Goal: Communication & Community: Share content

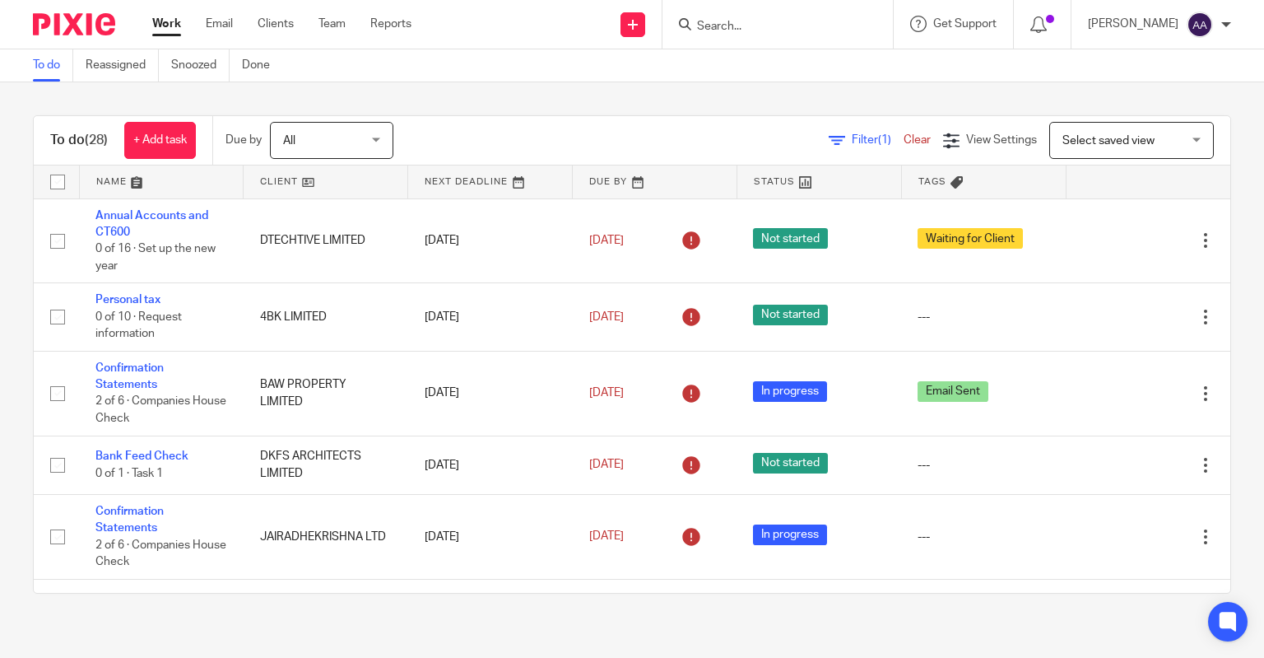
click at [833, 20] on input "Search" at bounding box center [770, 27] width 148 height 15
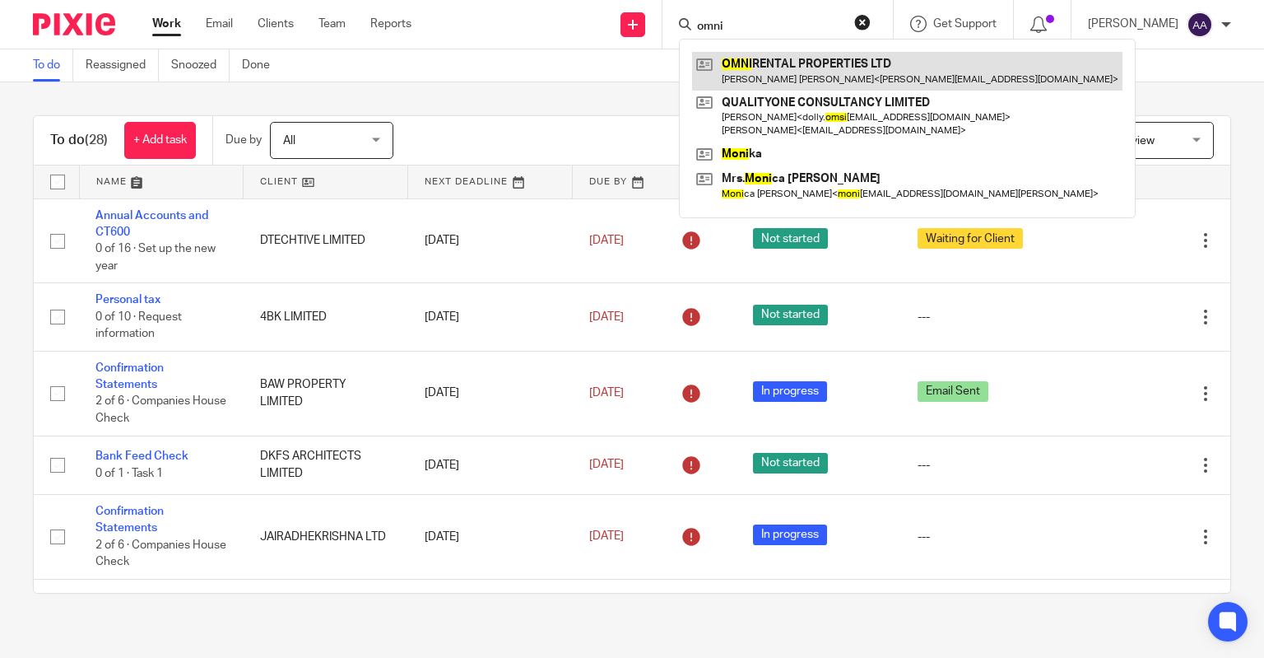
type input "omni"
click at [853, 58] on link at bounding box center [907, 71] width 431 height 38
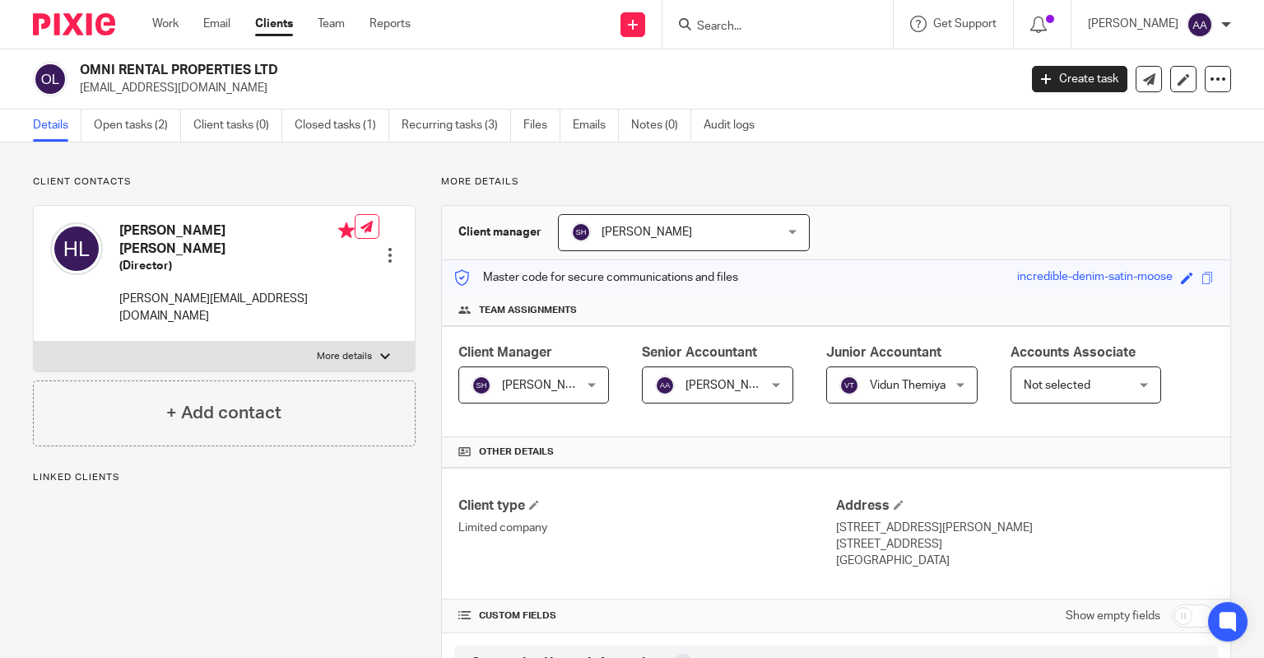
click at [570, 131] on ul "Details Open tasks (2) Client tasks (0) Closed tasks (1) Recurring tasks (3) Fi…" at bounding box center [406, 125] width 747 height 32
click at [582, 127] on link "Emails" at bounding box center [596, 125] width 46 height 32
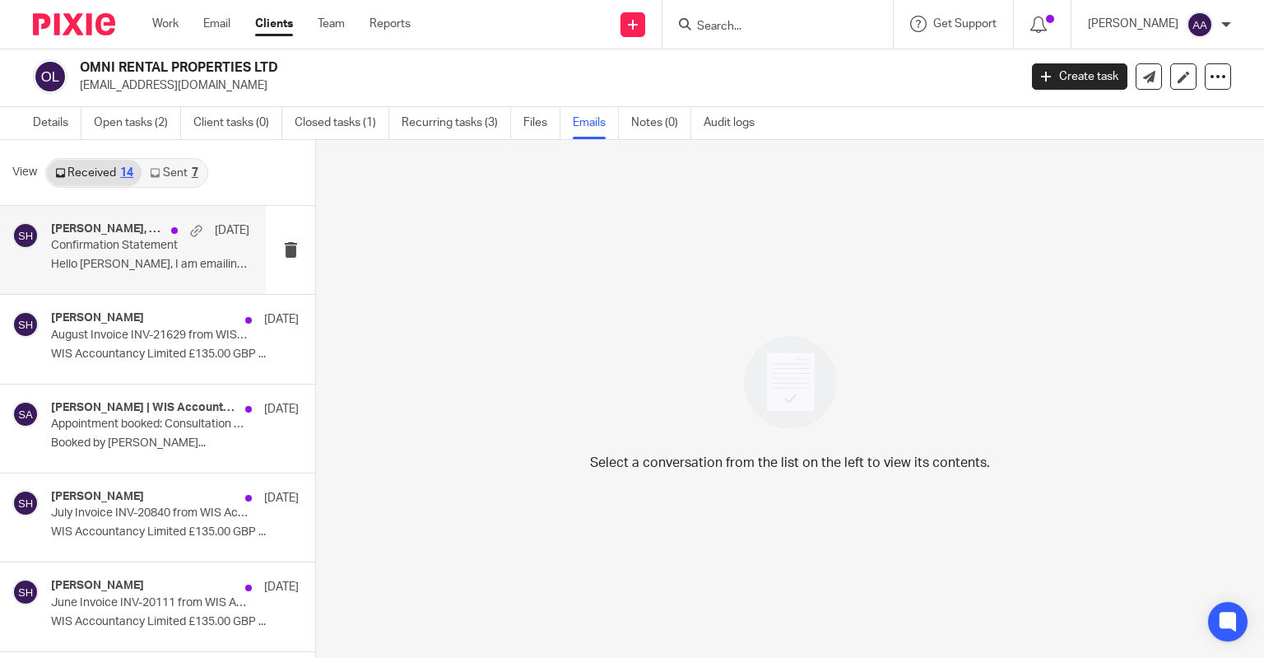
click at [115, 255] on div "Gareth Leung, Shahul Hameedh 14 Aug Confirmation Statement Hello Shahul, I am e…" at bounding box center [150, 249] width 198 height 55
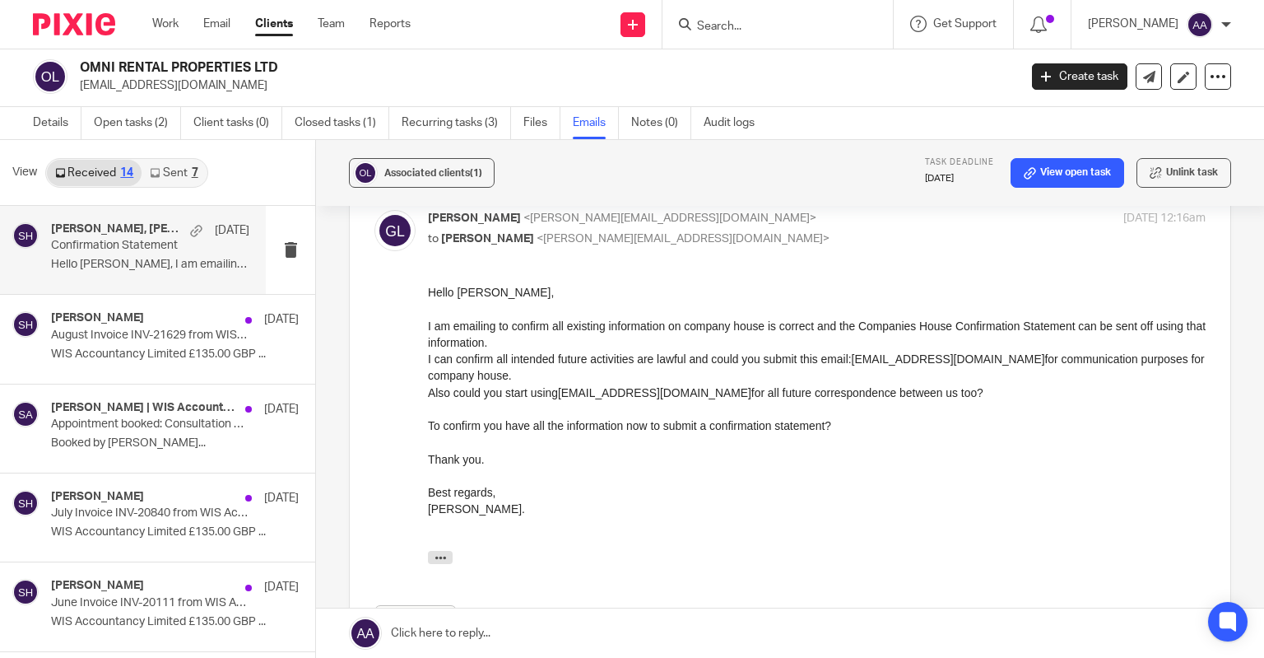
scroll to position [165, 0]
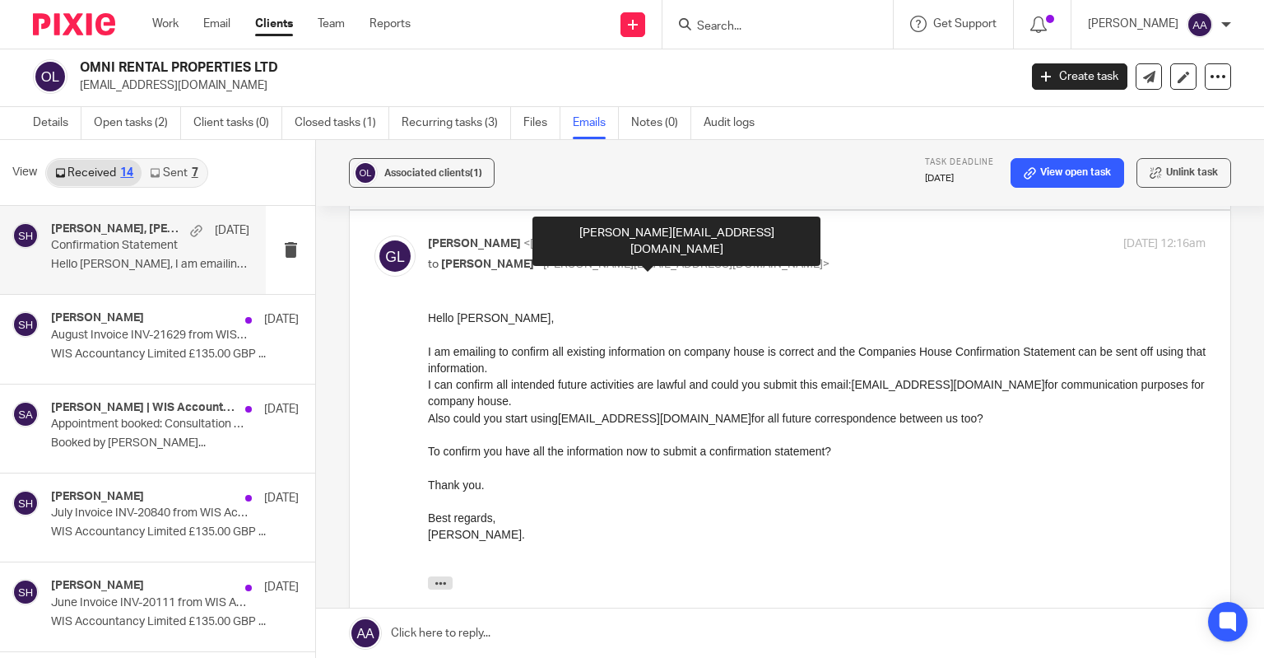
click at [541, 267] on span "<shahul.hameedh@wis-accountancy.co.uk>" at bounding box center [683, 264] width 293 height 12
checkbox input "false"
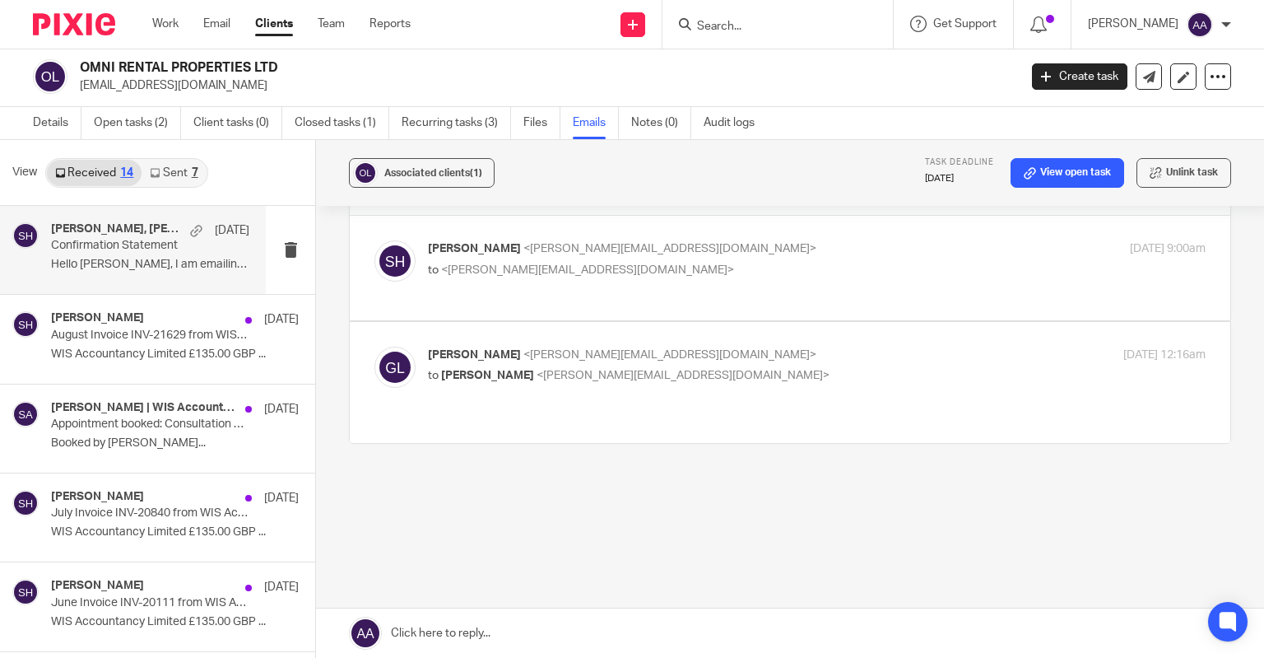
scroll to position [35, 0]
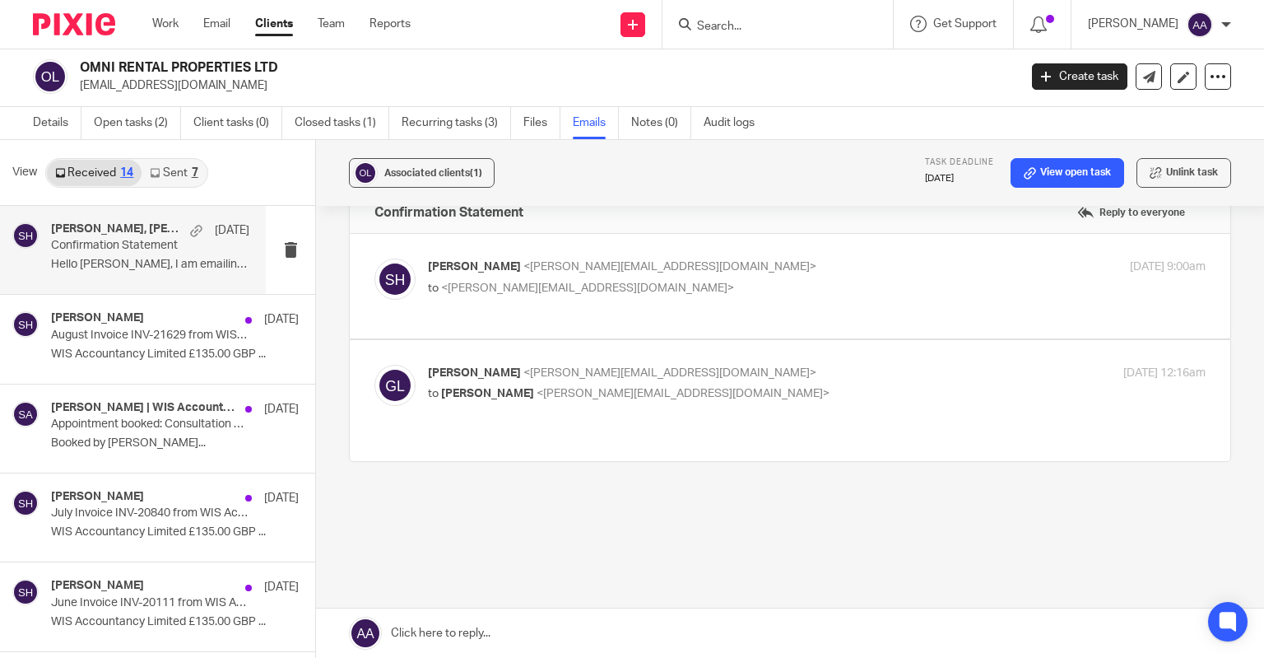
click at [543, 314] on label at bounding box center [790, 286] width 881 height 105
click at [375, 258] on input "checkbox" at bounding box center [374, 258] width 1 height 1
checkbox input "true"
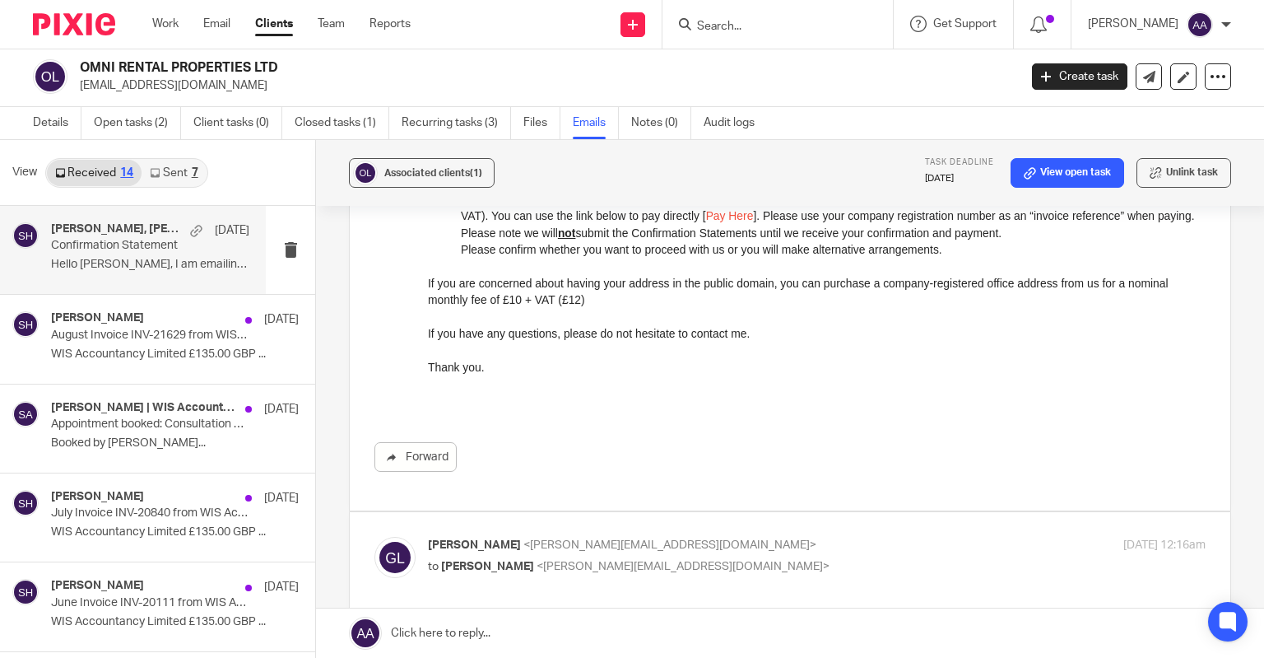
scroll to position [818, 0]
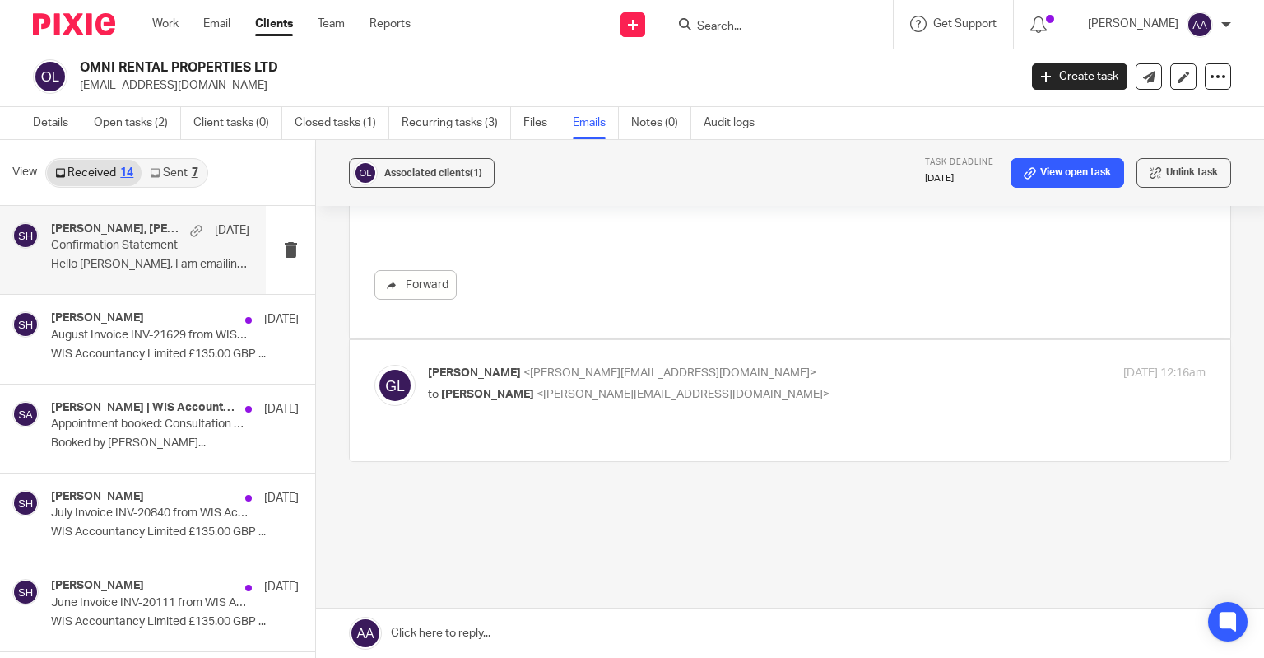
click at [692, 389] on span "<shahul.hameedh@wis-accountancy.co.uk>" at bounding box center [683, 395] width 293 height 12
checkbox input "true"
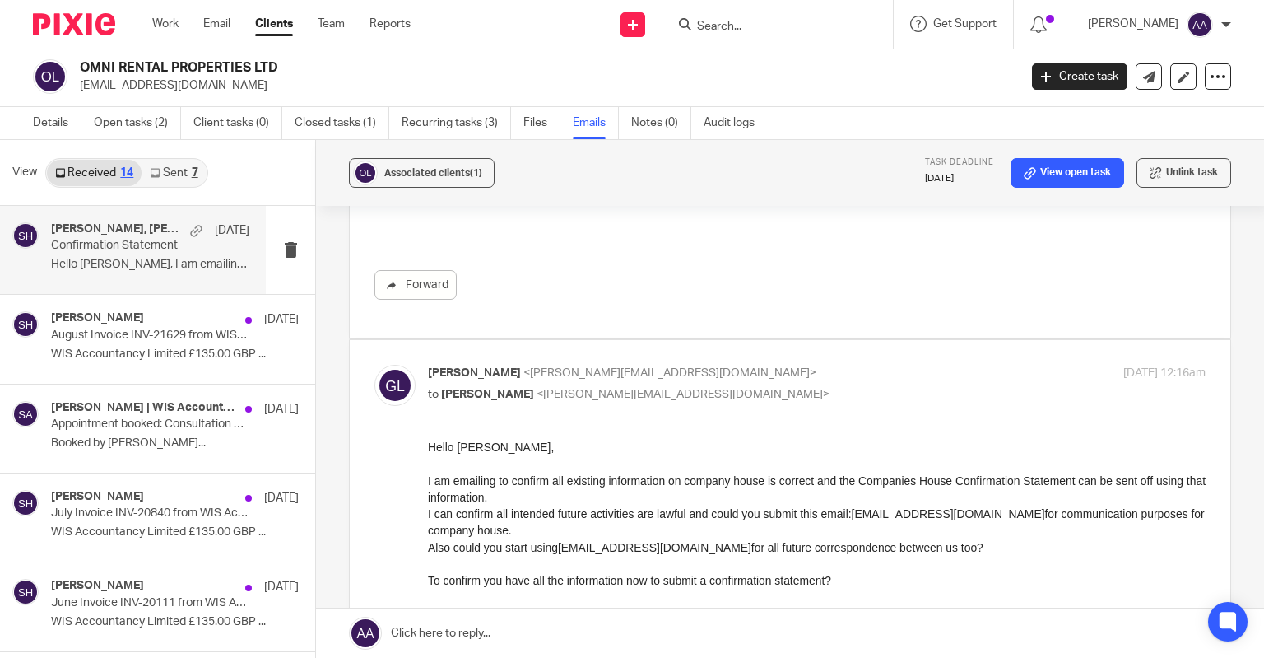
scroll to position [901, 0]
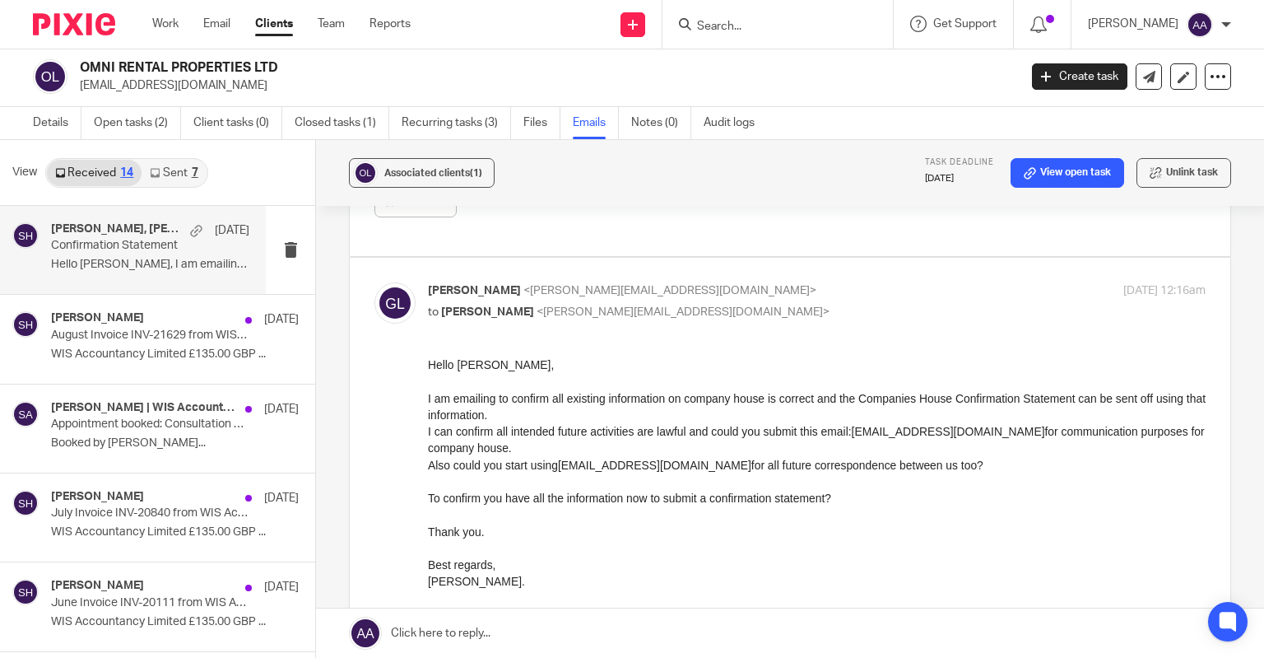
drag, startPoint x: 560, startPoint y: 461, endPoint x: 744, endPoint y: 459, distance: 184.4
click at [744, 459] on div "Also could you start using omnirentalpropertiesltd@gmail.com for all future cor…" at bounding box center [817, 465] width 778 height 16
click at [539, 496] on div "To confirm you have all the information now to submit a confirmation statement?" at bounding box center [817, 498] width 778 height 16
drag, startPoint x: 560, startPoint y: 463, endPoint x: 741, endPoint y: 466, distance: 181.1
click at [741, 466] on div "Also could you start using omnirentalpropertiesltd@gmail.com for all future cor…" at bounding box center [817, 465] width 778 height 16
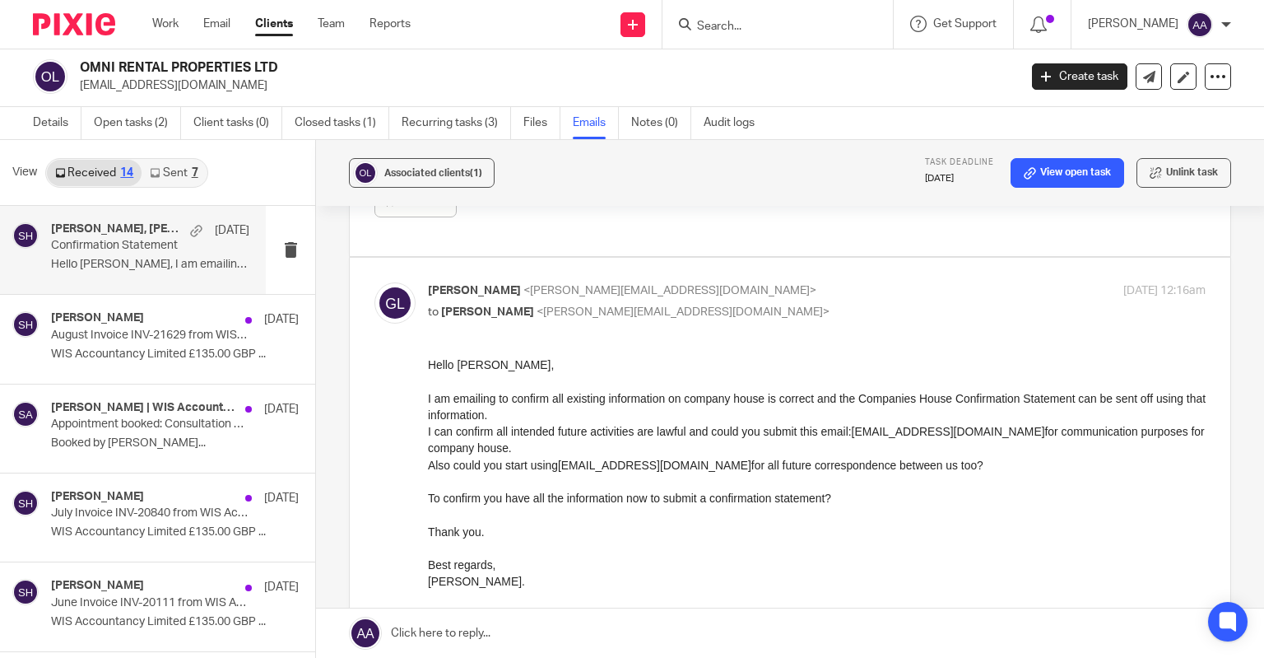
copy div "omnirentalpropertiesltd@gmail.com"
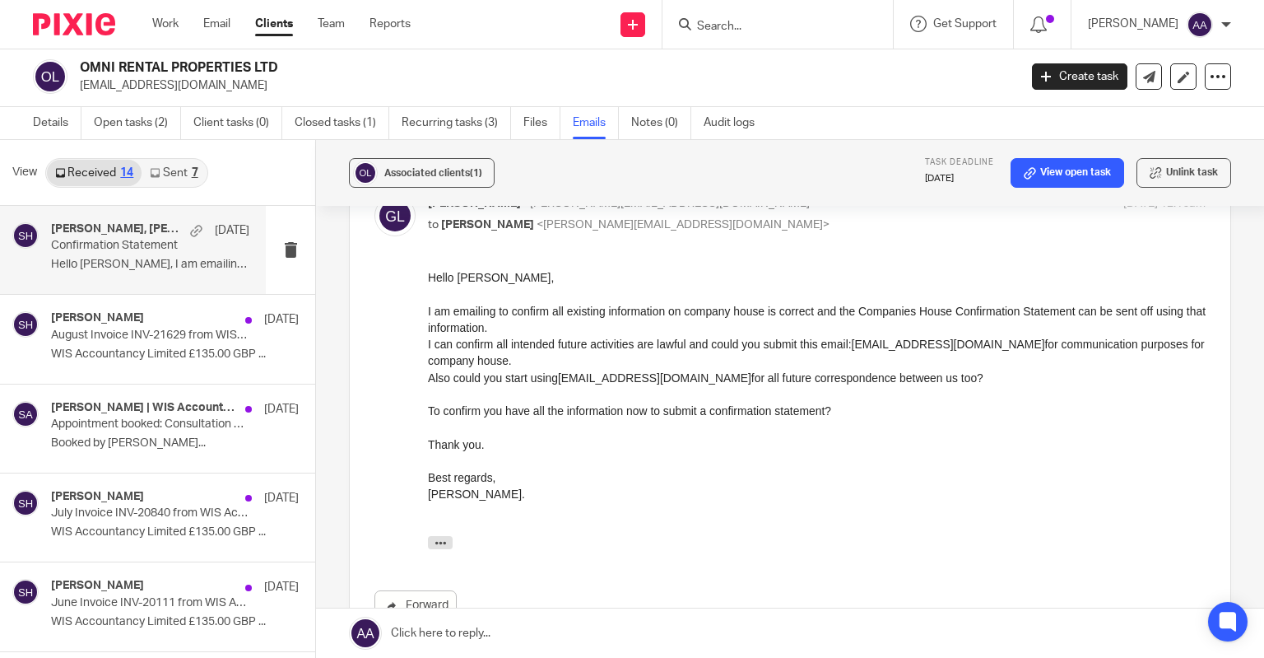
scroll to position [1153, 0]
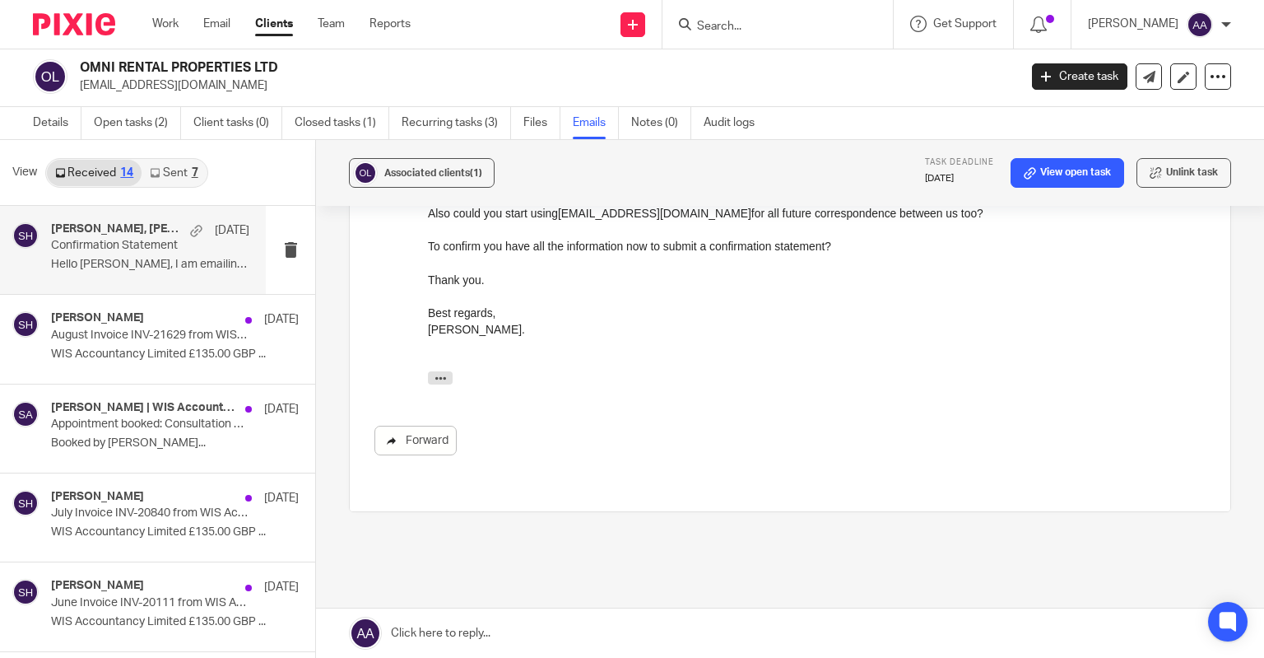
click at [415, 443] on link "Forward" at bounding box center [416, 441] width 82 height 30
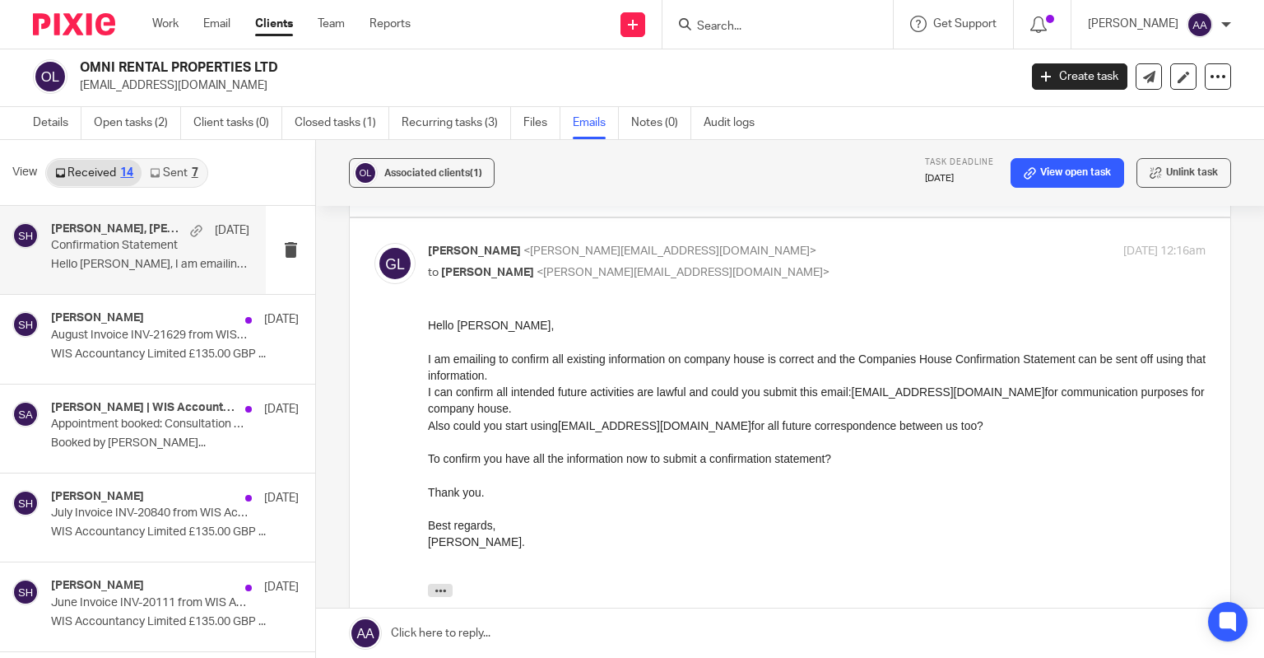
scroll to position [1070, 0]
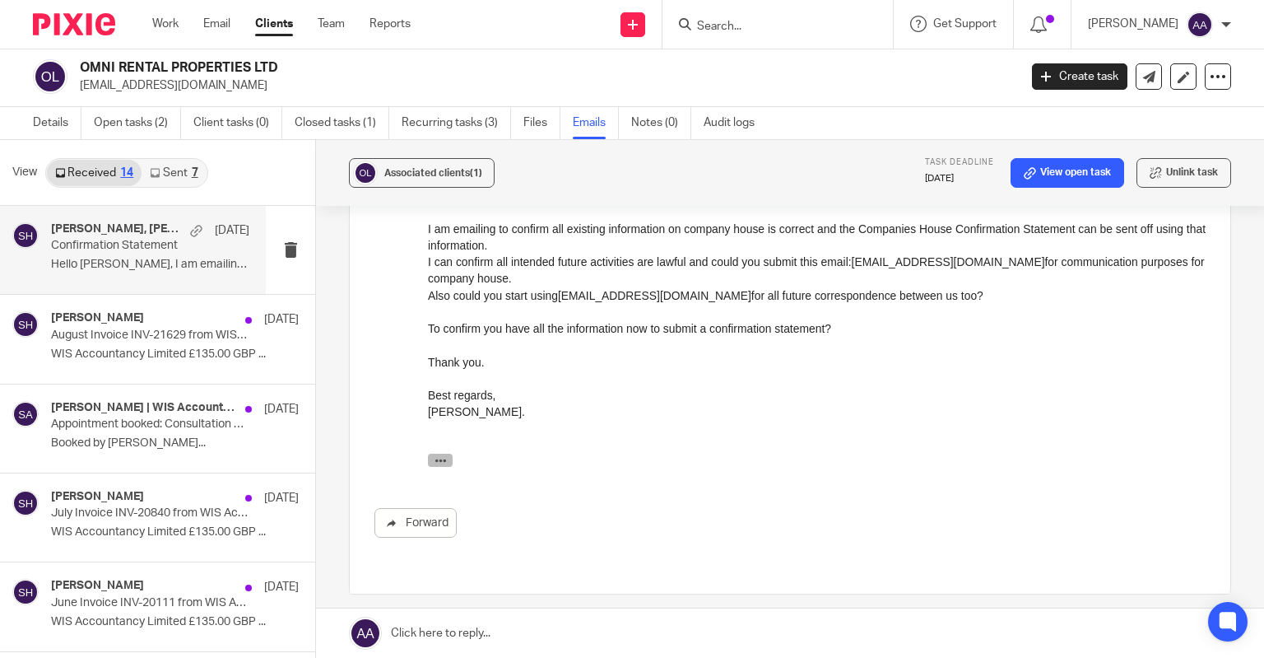
click at [435, 463] on icon "button" at bounding box center [441, 460] width 12 height 12
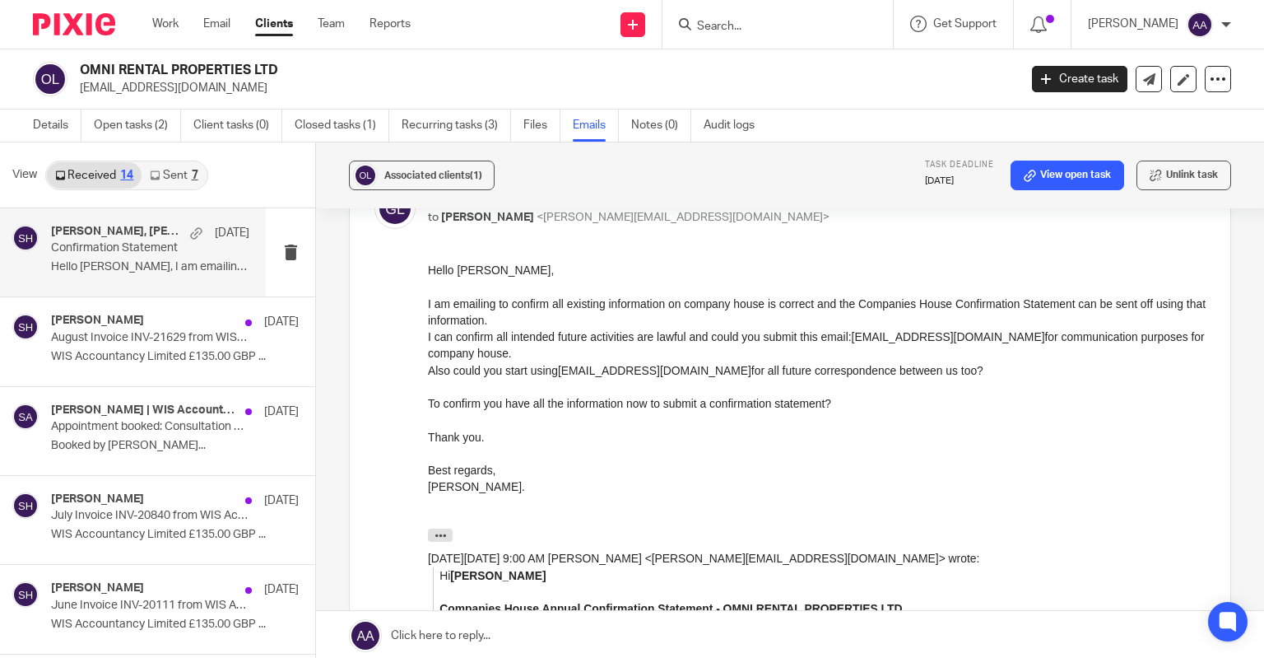
scroll to position [988, 0]
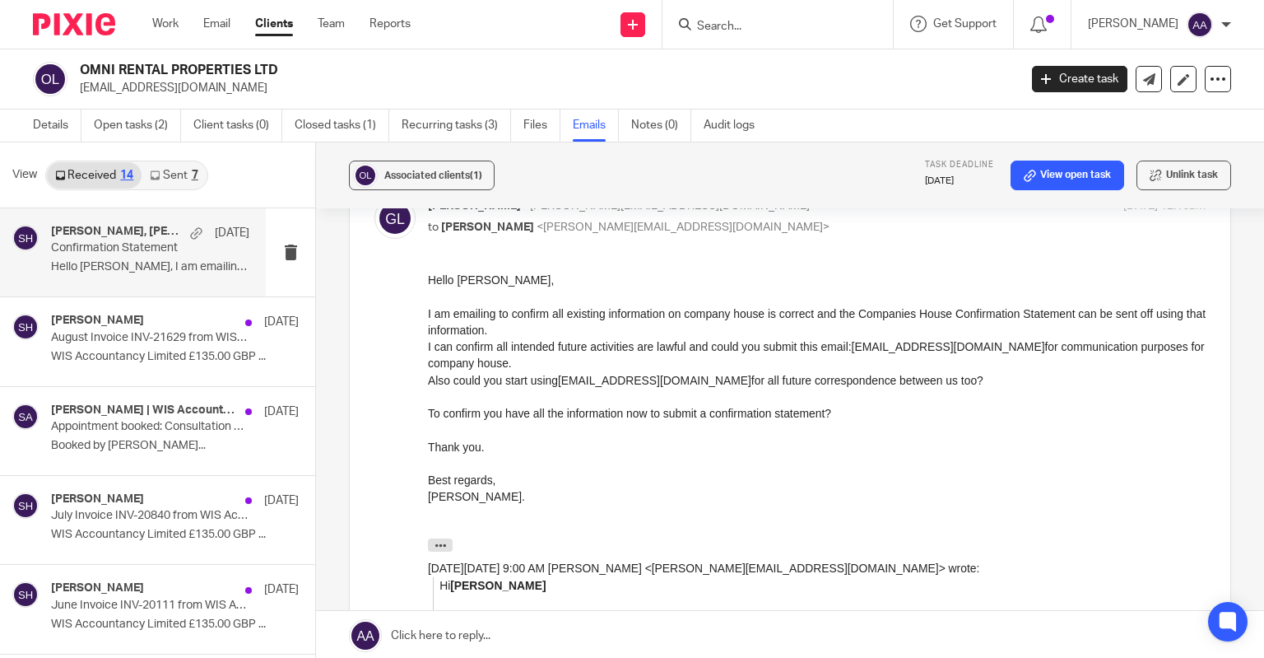
click at [550, 310] on div "I am emailing to confirm all existing information on company house is correct a…" at bounding box center [817, 322] width 778 height 34
drag, startPoint x: 280, startPoint y: 65, endPoint x: 81, endPoint y: 56, distance: 199.4
click at [81, 56] on div "OMNI RENTAL PROPERTIES LTD omnirentalpropertiesltd@gmail.com Create task Update…" at bounding box center [632, 79] width 1264 height 60
copy h2 "OMNI RENTAL PROPERTIES LTD"
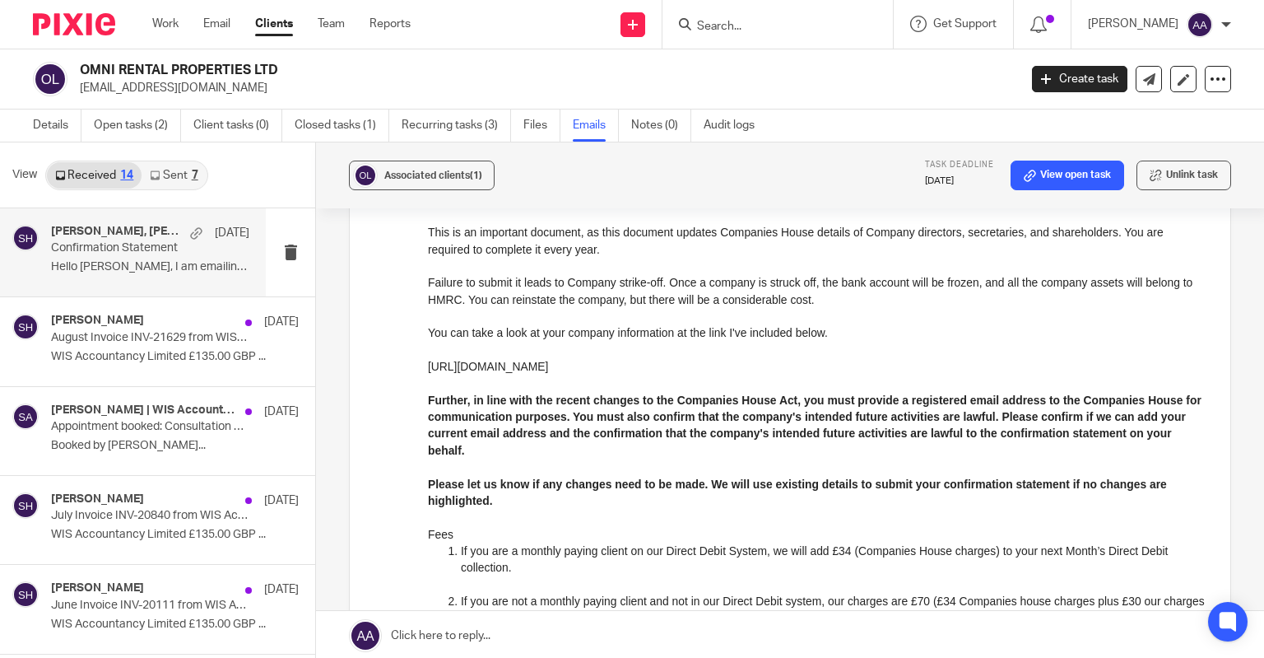
scroll to position [82, 0]
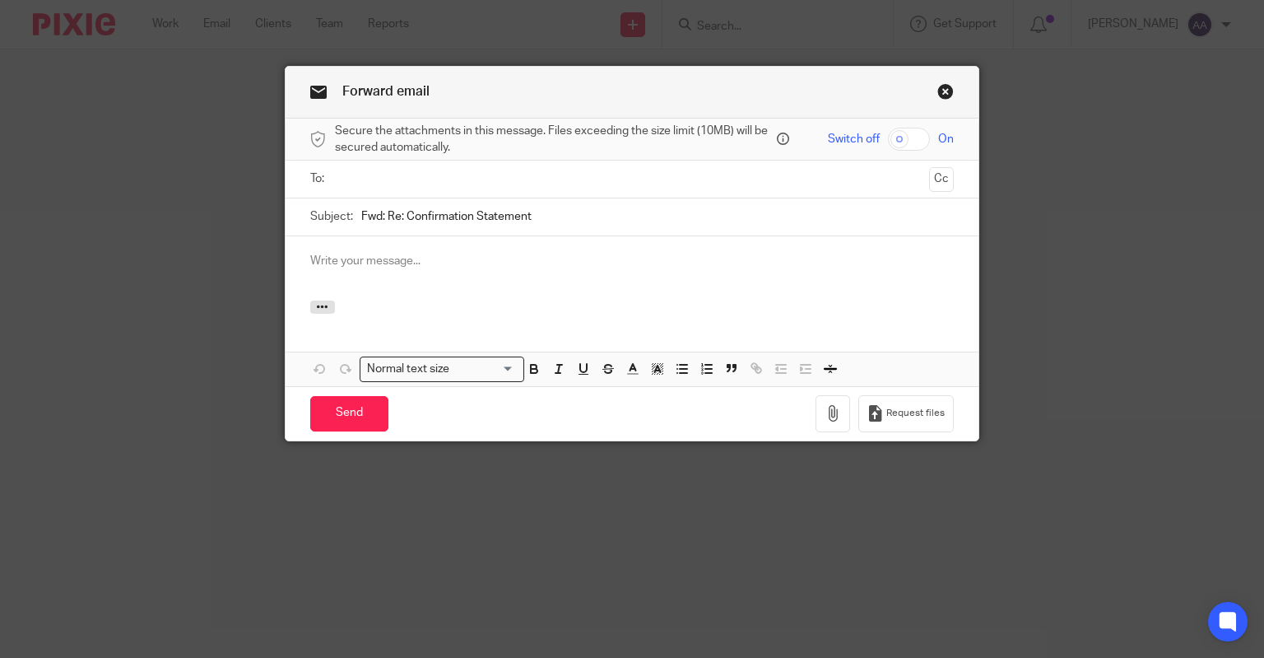
click at [421, 184] on input "text" at bounding box center [632, 179] width 582 height 19
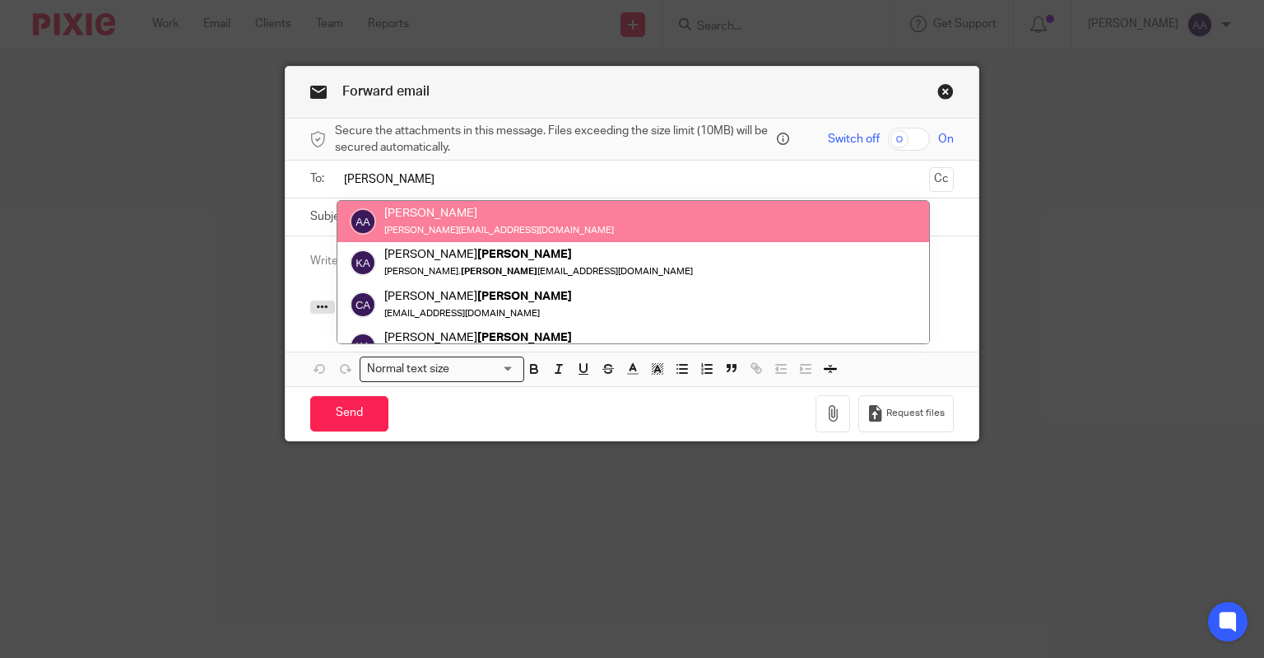
type input "[PERSON_NAME]"
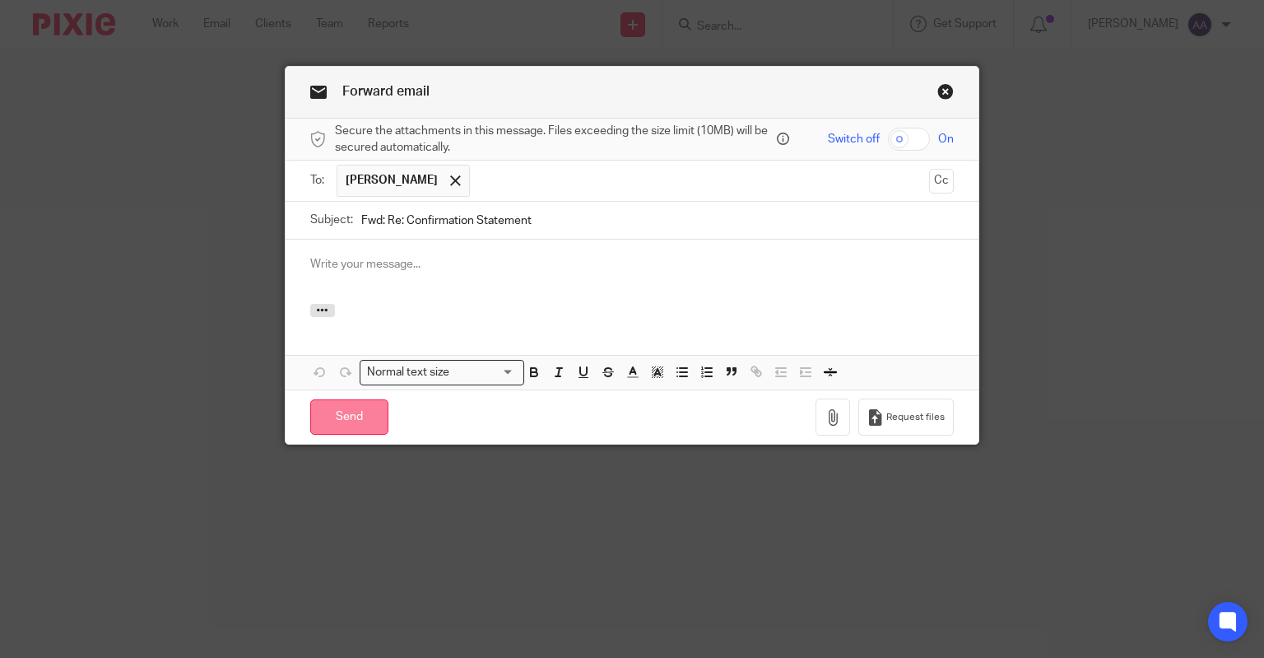
click at [347, 409] on input "Send" at bounding box center [349, 416] width 78 height 35
